Goal: Check status: Check status

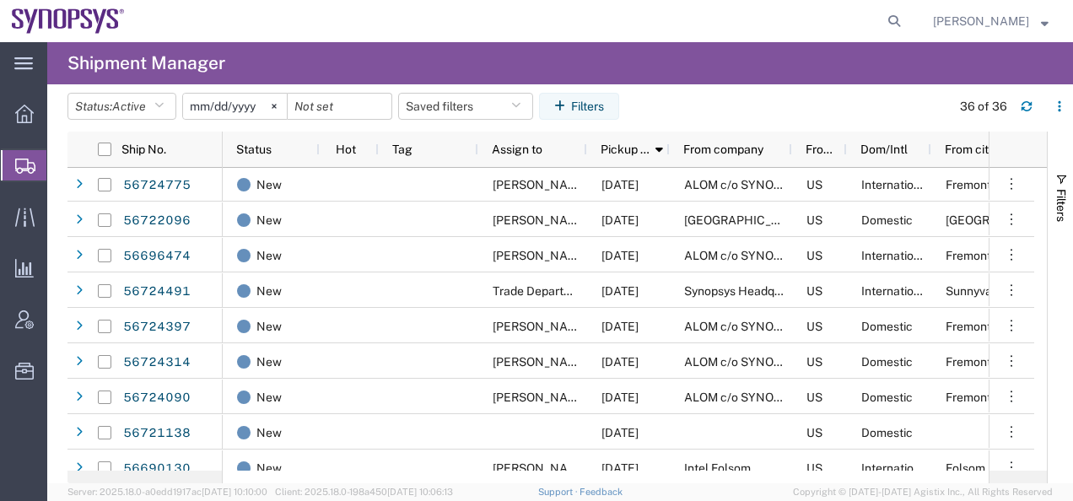
scroll to position [169, 0]
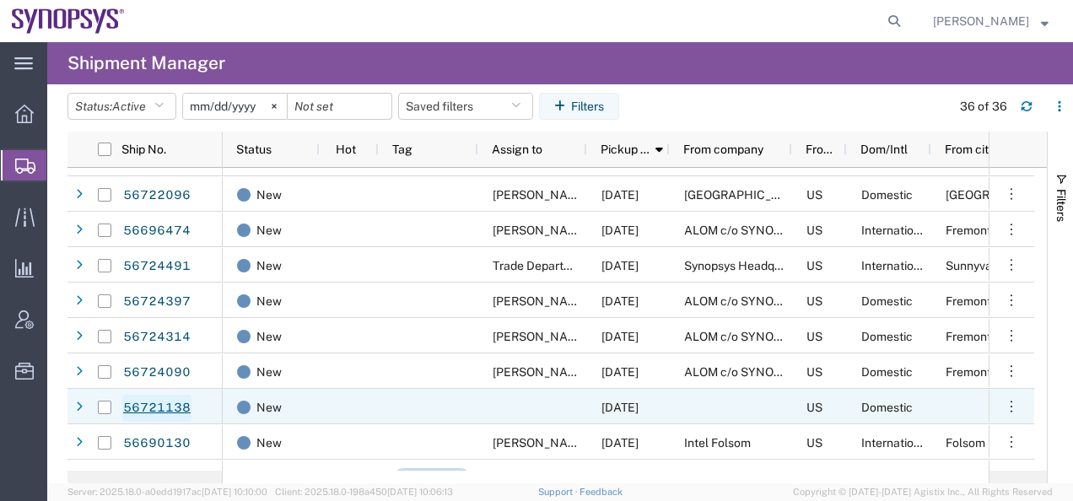
click at [159, 408] on link "56721138" at bounding box center [156, 408] width 69 height 27
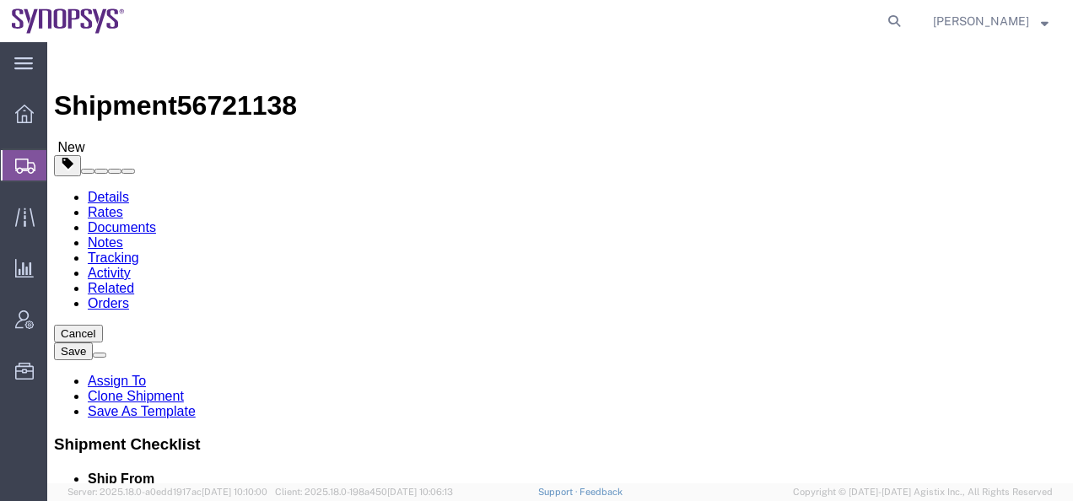
select select
click link "Activity"
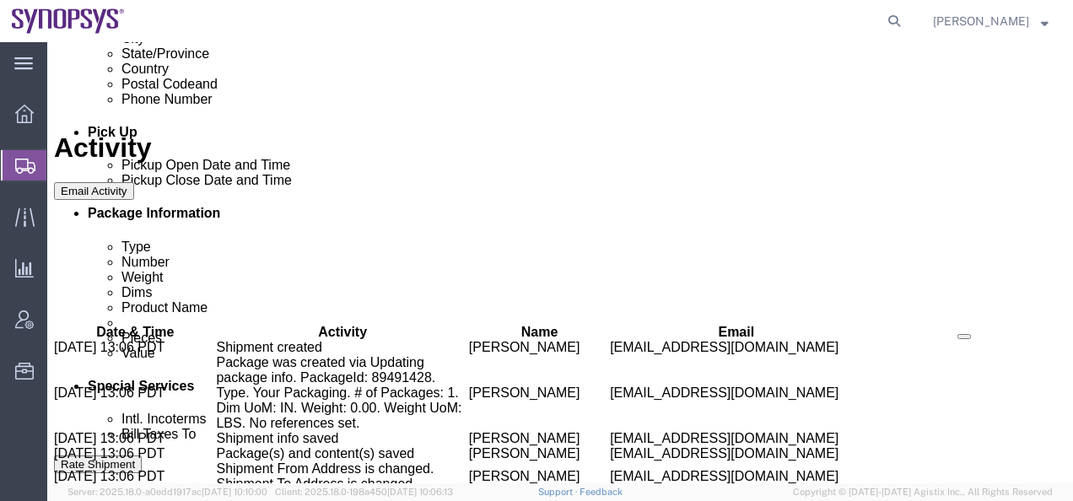
scroll to position [726, 0]
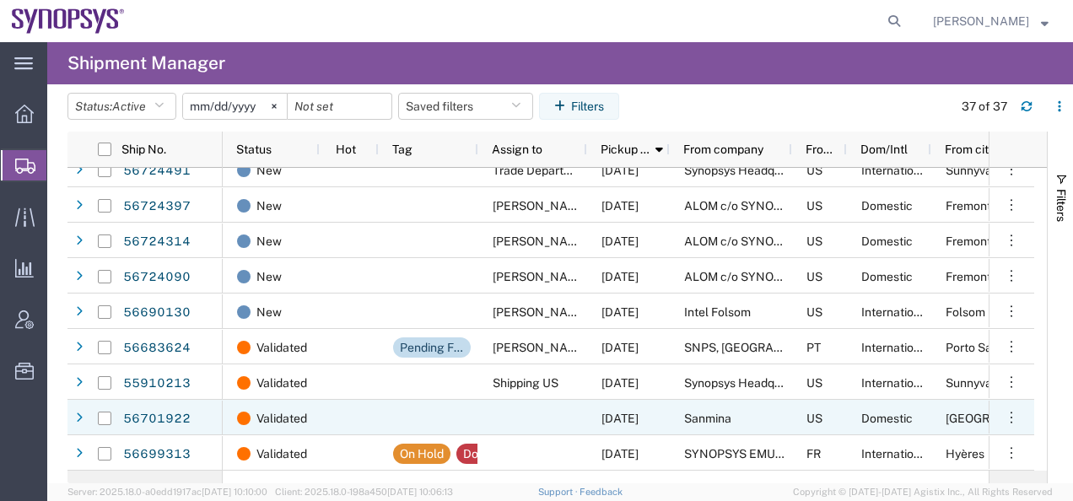
scroll to position [422, 0]
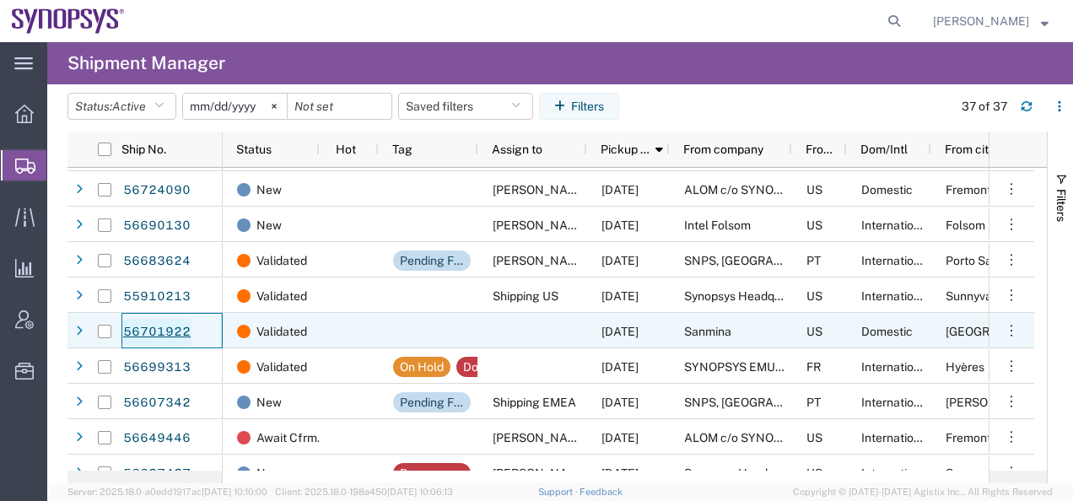
click at [146, 332] on link "56701922" at bounding box center [156, 332] width 69 height 27
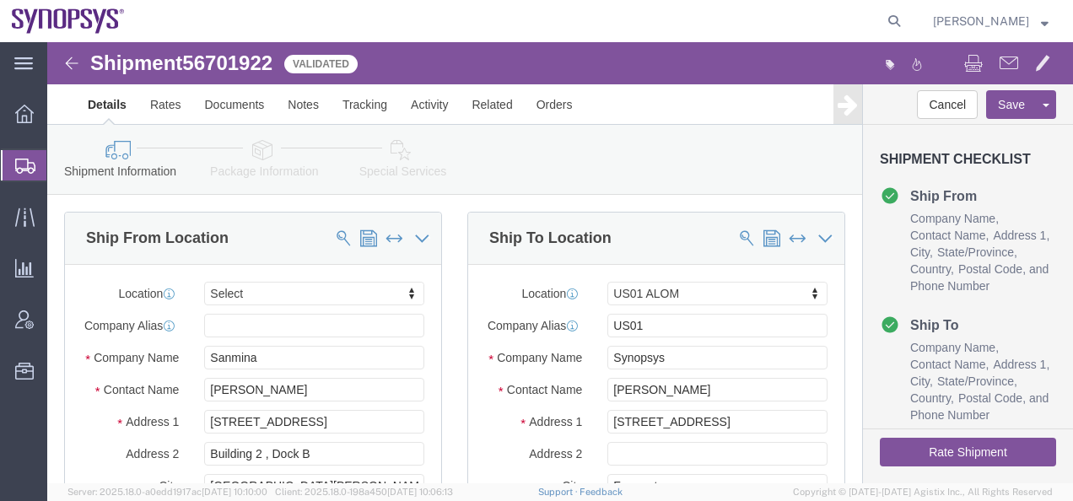
select select
select select "65511"
click link "Activity"
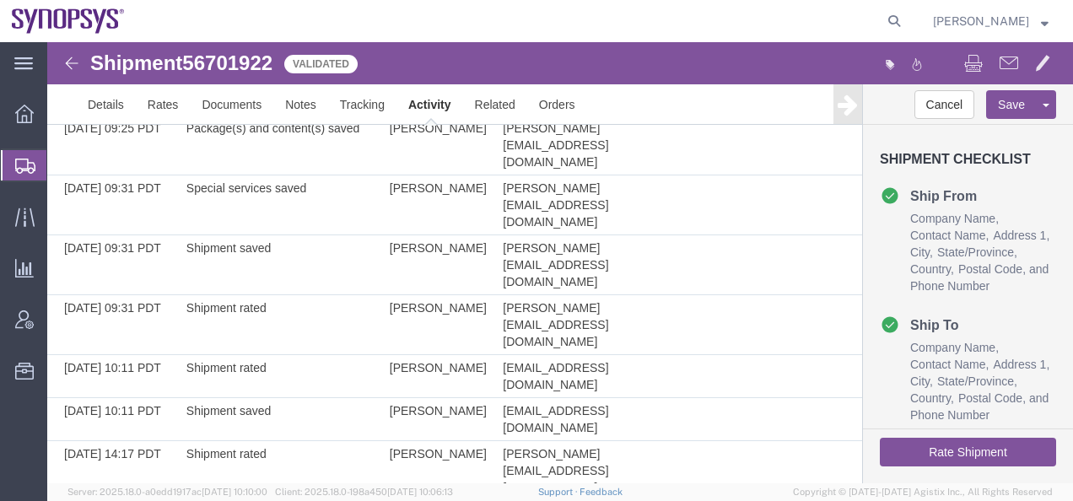
scroll to position [510, 0]
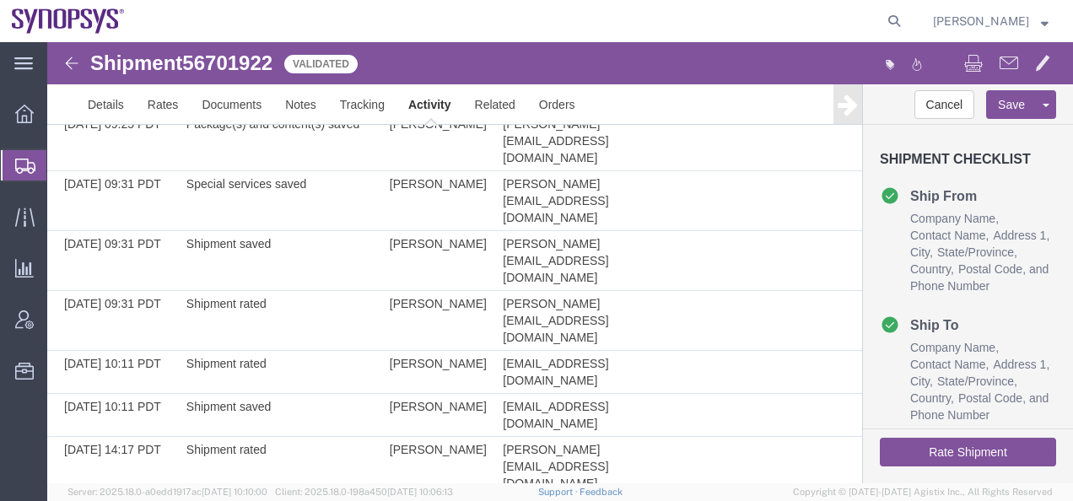
click at [68, 64] on img at bounding box center [72, 63] width 20 height 20
